Goal: Book appointment/travel/reservation

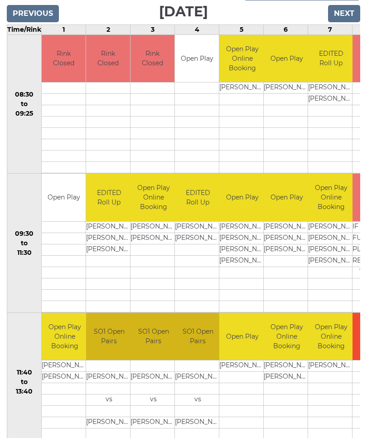
scroll to position [0, 0]
click at [321, 407] on td at bounding box center [331, 411] width 46 height 11
click at [309, 408] on td at bounding box center [331, 411] width 46 height 11
click at [309, 409] on td at bounding box center [331, 411] width 46 height 11
click at [353, 15] on input "Next" at bounding box center [344, 13] width 32 height 17
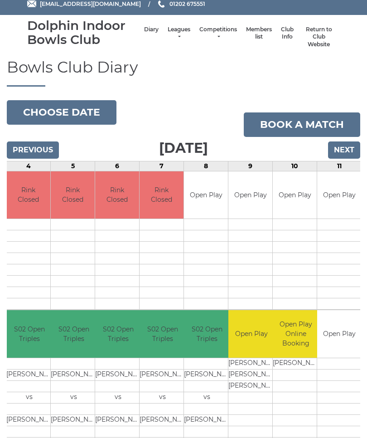
scroll to position [24, 0]
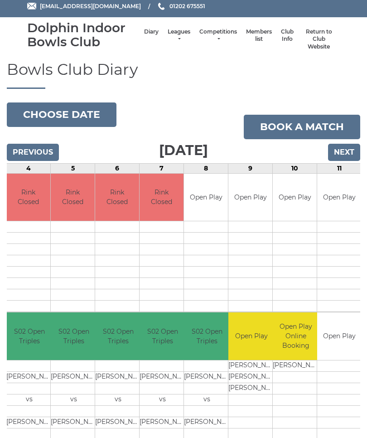
click at [353, 148] on input "Next" at bounding box center [344, 152] width 32 height 17
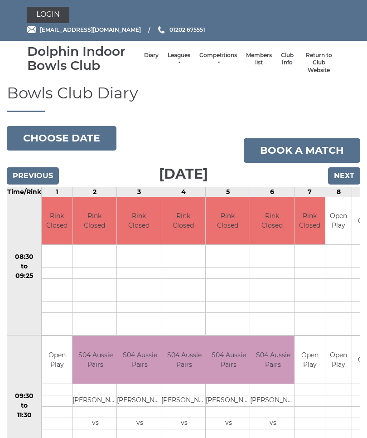
click at [353, 147] on link "Book a match" at bounding box center [302, 150] width 117 height 24
